Goal: Information Seeking & Learning: Check status

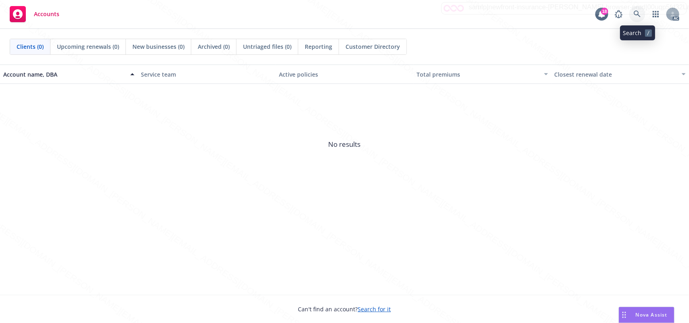
click at [638, 10] on icon at bounding box center [637, 13] width 7 height 7
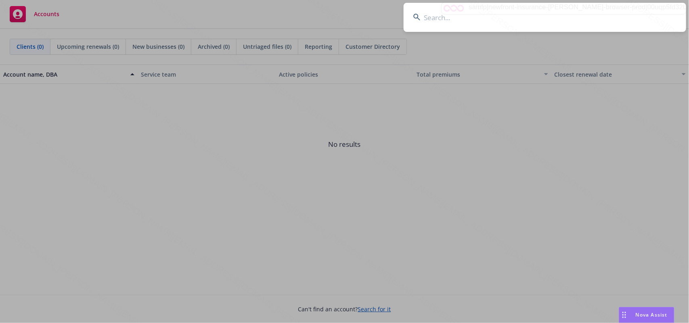
click at [465, 27] on input at bounding box center [545, 17] width 283 height 29
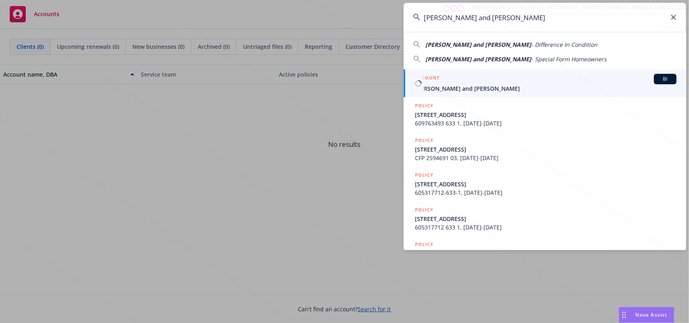
type input "[PERSON_NAME] and [PERSON_NAME]"
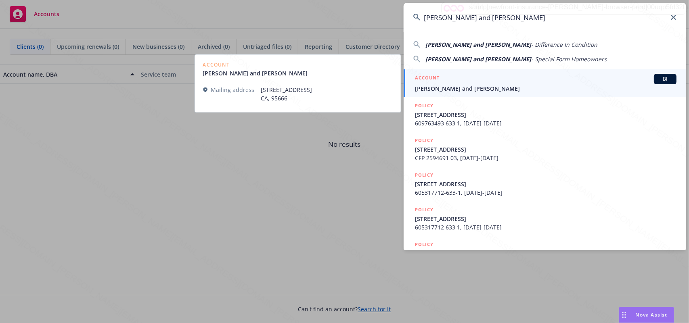
click at [467, 85] on span "[PERSON_NAME] and [PERSON_NAME]" at bounding box center [546, 88] width 262 height 8
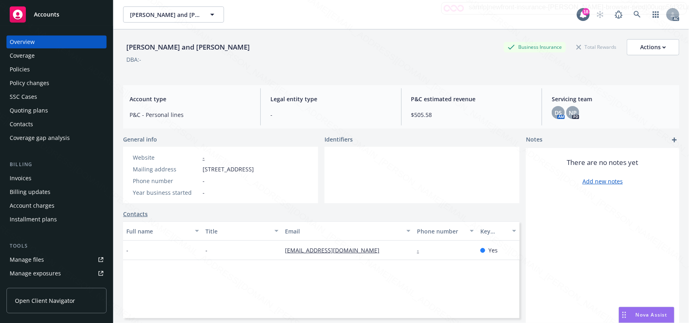
click at [20, 72] on div "Policies" at bounding box center [20, 69] width 20 height 13
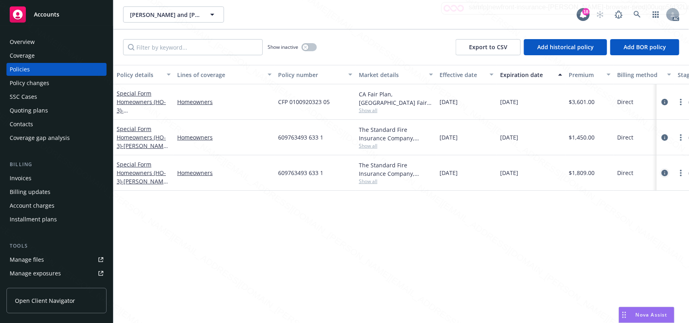
click at [663, 176] on icon "circleInformation" at bounding box center [664, 173] width 6 height 6
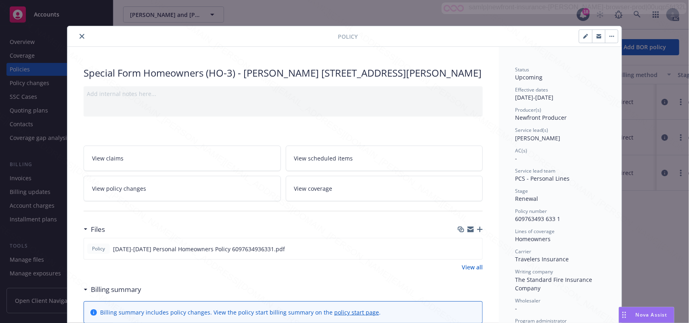
click at [356, 171] on link "View scheduled items" at bounding box center [384, 158] width 197 height 25
click at [391, 201] on link "View coverage" at bounding box center [384, 188] width 197 height 25
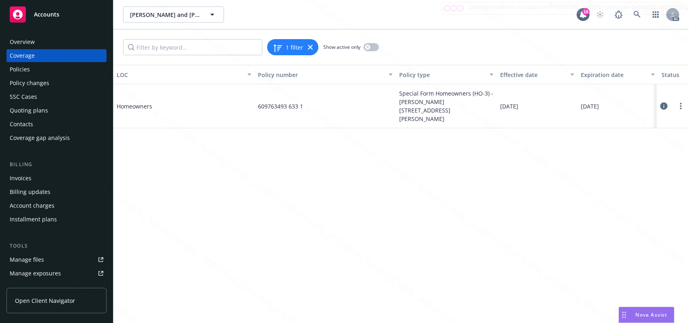
click at [661, 103] on icon at bounding box center [663, 106] width 7 height 7
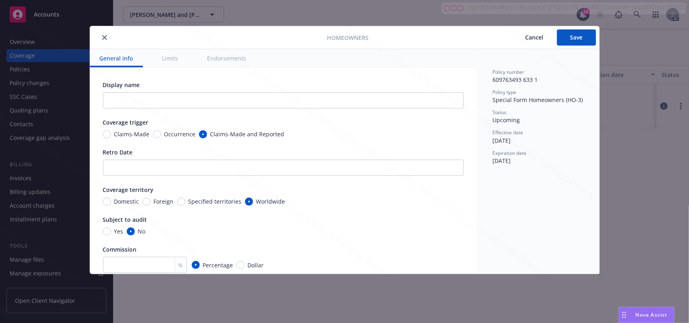
click at [210, 59] on button "Endorsements" at bounding box center [227, 58] width 59 height 18
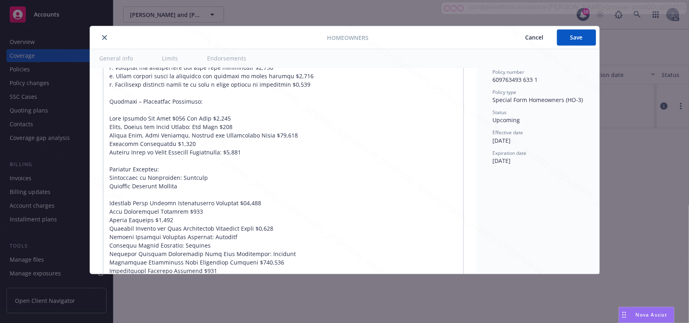
scroll to position [723, 0]
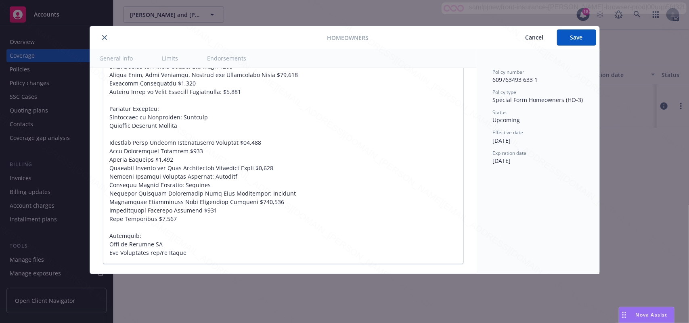
type textarea "x"
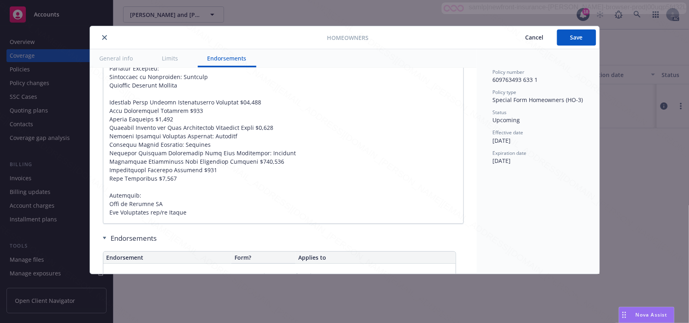
scroll to position [829, 0]
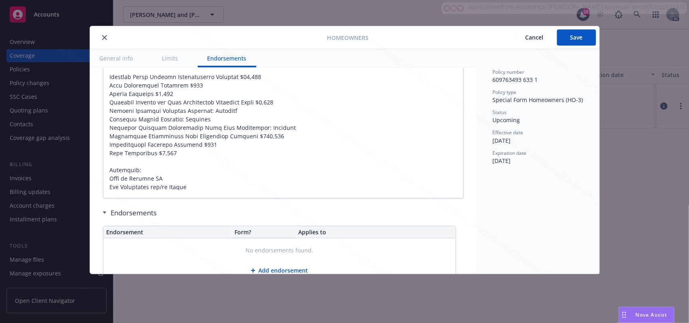
click at [105, 40] on icon "close" at bounding box center [104, 37] width 5 height 5
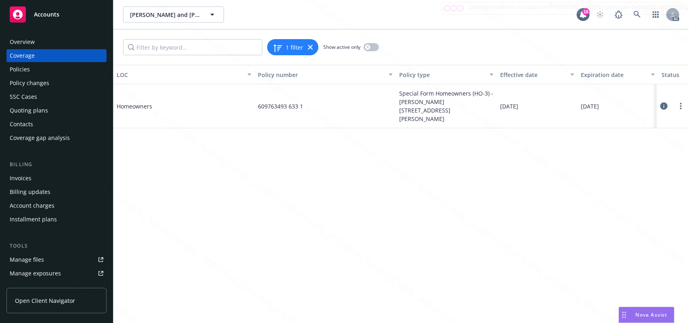
click at [31, 39] on div "Overview" at bounding box center [22, 42] width 25 height 13
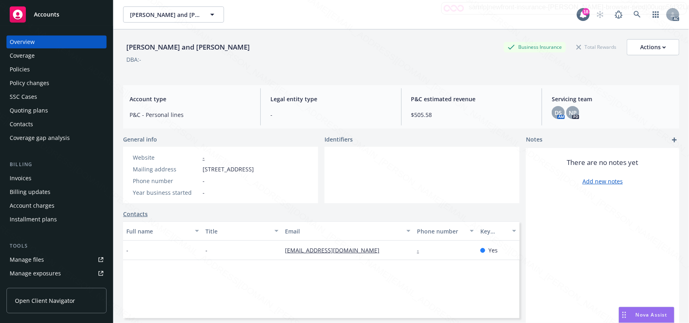
click at [19, 73] on div "Policies" at bounding box center [20, 69] width 20 height 13
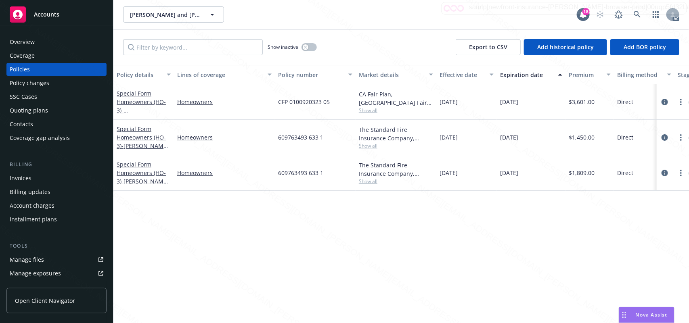
click at [27, 42] on div "Overview" at bounding box center [22, 42] width 25 height 13
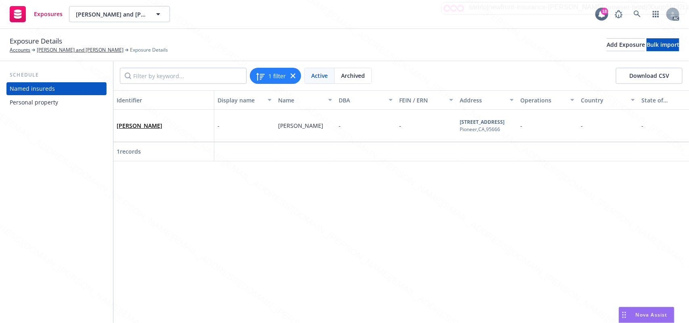
click at [40, 99] on div "Personal property" at bounding box center [34, 102] width 48 height 13
